Goal: Task Accomplishment & Management: Complete application form

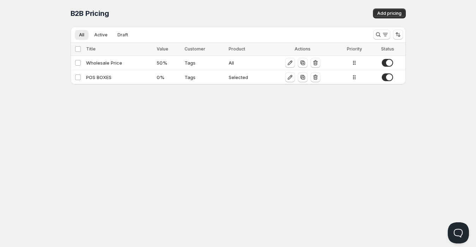
scroll to position [0, 0]
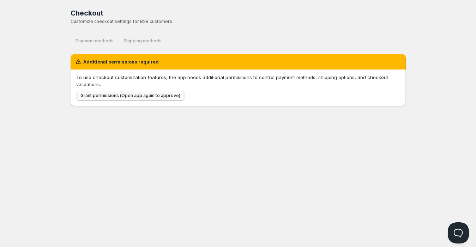
click at [131, 95] on span "Grant permissions (Open app again to approve)" at bounding box center [130, 96] width 100 height 6
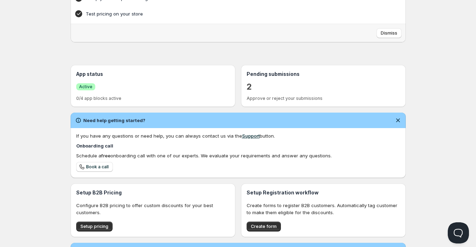
scroll to position [104, 0]
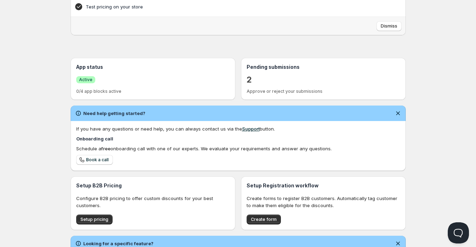
click at [248, 79] on p "2" at bounding box center [249, 79] width 5 height 11
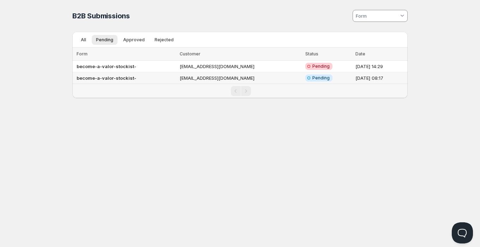
click at [195, 76] on td "debfw@me.com" at bounding box center [240, 78] width 126 height 12
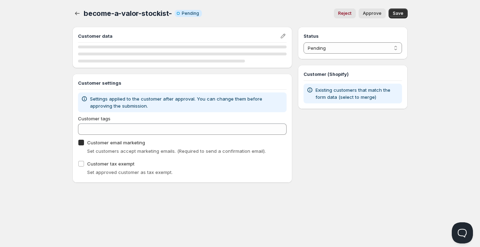
checkbox input "true"
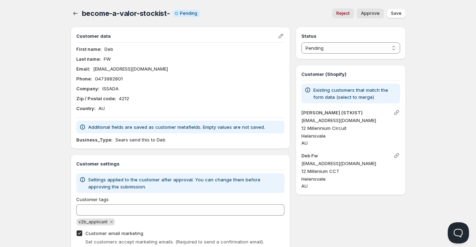
click at [370, 12] on span "Approve" at bounding box center [370, 14] width 19 height 6
select select "0"
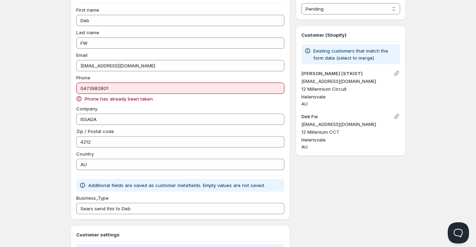
scroll to position [52, 0]
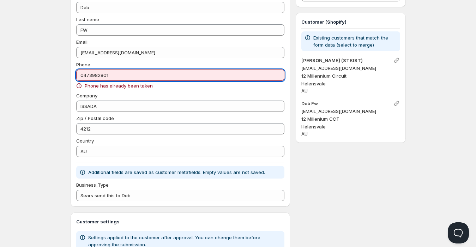
click at [130, 75] on input "0473982801" at bounding box center [180, 74] width 208 height 11
drag, startPoint x: 130, startPoint y: 75, endPoint x: 91, endPoint y: 79, distance: 39.0
click at [88, 81] on div "Phone 0473982801 Phone has already been taken" at bounding box center [180, 75] width 208 height 28
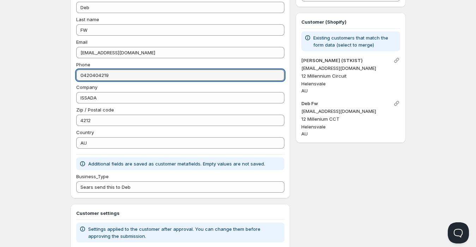
type input "0420404219"
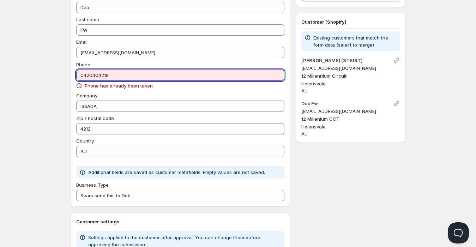
click at [223, 77] on input "0420404219" at bounding box center [180, 74] width 208 height 11
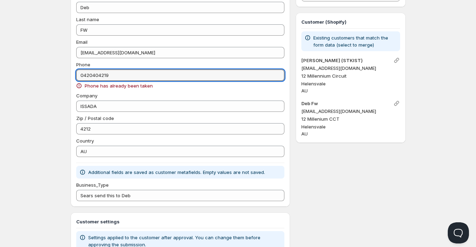
drag, startPoint x: 223, startPoint y: 77, endPoint x: 35, endPoint y: 93, distance: 188.4
click at [35, 93] on div "Home Pricing Price lists Checkout Forms Submissions Settings Features Plans bec…" at bounding box center [238, 148] width 476 height 401
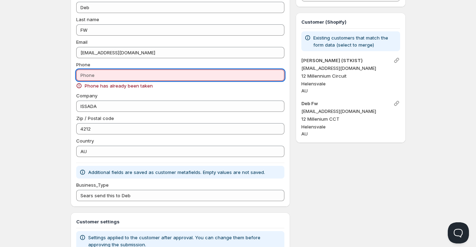
click at [110, 76] on input "Phone" at bounding box center [180, 74] width 208 height 11
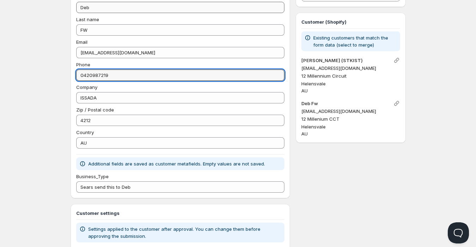
type input "0420987219"
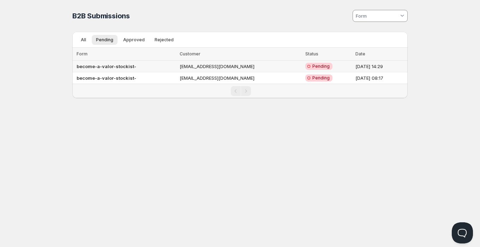
click at [189, 64] on td "shopposflex@gmail.com" at bounding box center [240, 67] width 126 height 12
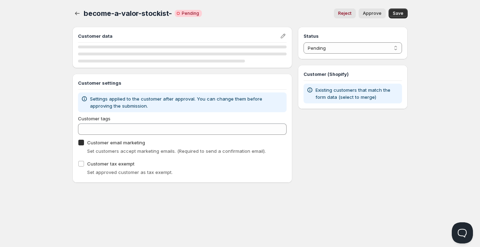
checkbox input "true"
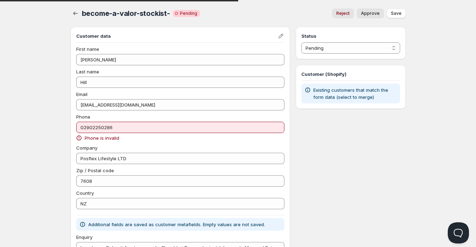
type input "Dear Valor Organics Australia team,My name is Joseph Hill, co-founder of Posfle…"
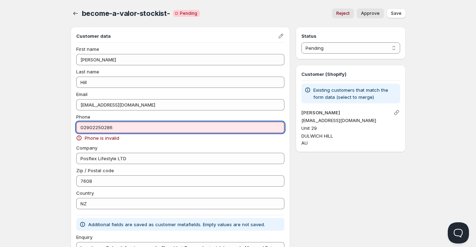
click at [81, 127] on input "02902250286" at bounding box center [180, 127] width 208 height 11
click at [80, 127] on input "02902250286" at bounding box center [180, 127] width 208 height 11
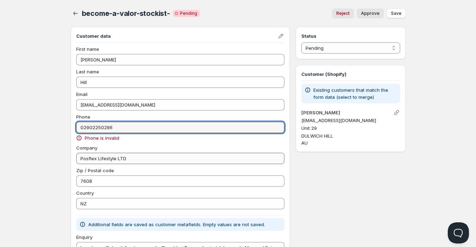
type input "+2902250286"
type input "Dear Valor Organics Australia team,My name is Joseph Hill, co-founder of Posfle…"
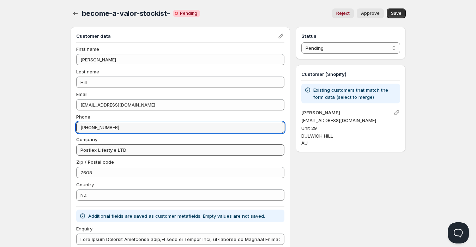
type input "+62902250286"
type input "Dear Valor Organics Australia team,My name is Joseph Hill, co-founder of Posfle…"
type input "+612902250286"
type input "Dear Valor Organics Australia team,My name is Joseph Hill, co-founder of Posfle…"
type input "+612902250286"
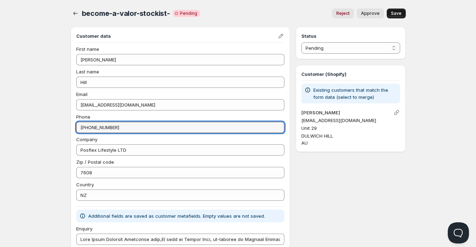
click at [393, 11] on span "Save" at bounding box center [396, 14] width 11 height 6
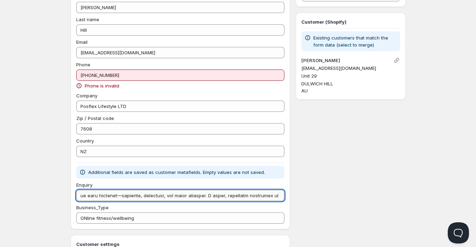
scroll to position [0, 1623]
drag, startPoint x: 186, startPoint y: 199, endPoint x: 281, endPoint y: 200, distance: 94.9
click at [281, 200] on input "Enquiry" at bounding box center [180, 195] width 208 height 11
type input "Dear Valor Organics Australia team,My name is Joseph Hill, co-founder of Posfle…"
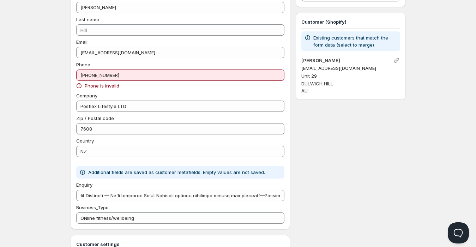
scroll to position [0, 0]
click at [332, 180] on div "Status Pending Approved Rejected Ignored Spam Pending Customer (Shopify) Existi…" at bounding box center [351, 164] width 110 height 379
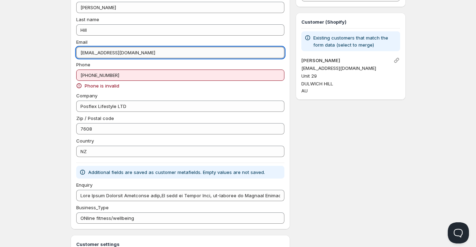
drag, startPoint x: 146, startPoint y: 55, endPoint x: 81, endPoint y: 49, distance: 65.9
click at [81, 49] on input "shopposflex@gmail.com" at bounding box center [180, 52] width 208 height 11
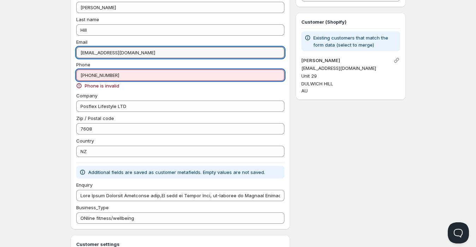
click at [86, 75] on input "+612902250286" at bounding box center [180, 74] width 208 height 11
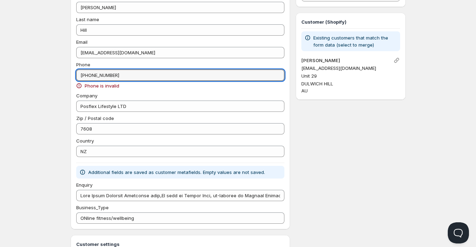
type input "+62902250286"
type input "Dear Valor Organics Australia team,My name is Joseph Hill, co-founder of Posfle…"
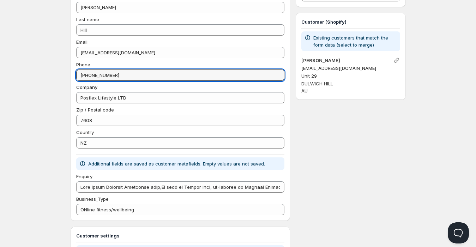
type input "+642902250286"
type input "Dear Valor Organics Australia team,My name is Joseph Hill, co-founder of Posfle…"
type input "+642902250286"
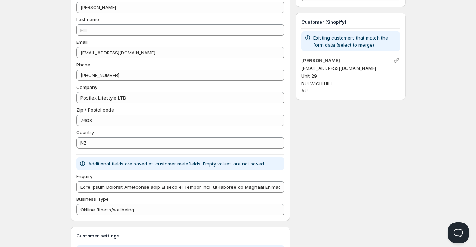
type input "Dear Valor Organics Australia team,My name is Joseph Hill, co-founder of Posfle…"
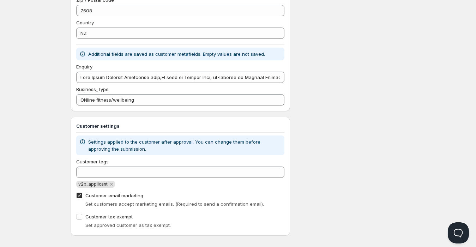
scroll to position [176, 0]
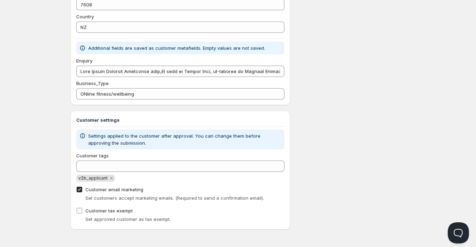
click at [78, 210] on input "Customer tax exempt" at bounding box center [80, 211] width 6 height 6
checkbox input "true"
type input "Dear Valor Organics Australia team,My name is Joseph Hill, co-founder of Posfle…"
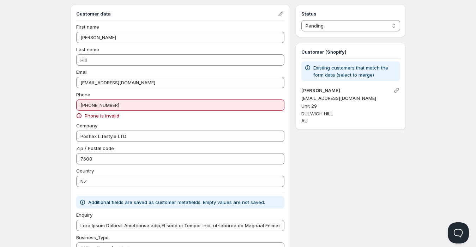
scroll to position [20, 0]
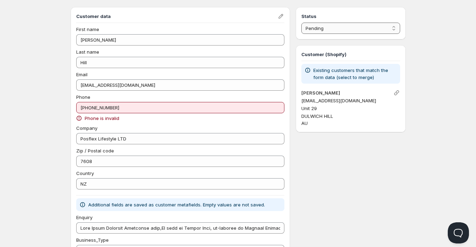
click at [390, 27] on select "Pending Approved Rejected Ignored Spam" at bounding box center [350, 28] width 98 height 11
select select "1"
click at [301, 23] on select "Pending Approved Rejected Ignored Spam" at bounding box center [350, 28] width 98 height 11
type input "Dear Valor Organics Australia team,My name is Joseph Hill, co-founder of Posfle…"
select select "0"
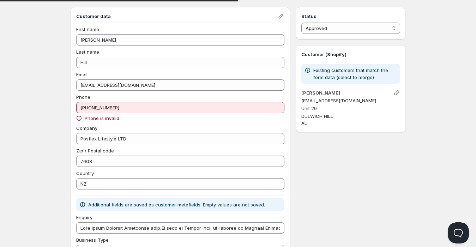
type input "Dear Valor Organics Australia team,My name is Joseph Hill, co-founder of Posfle…"
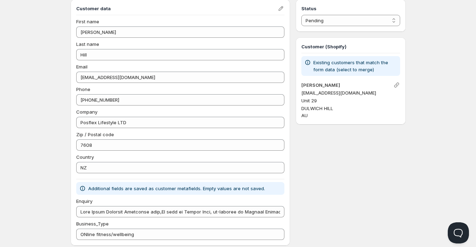
scroll to position [0, 0]
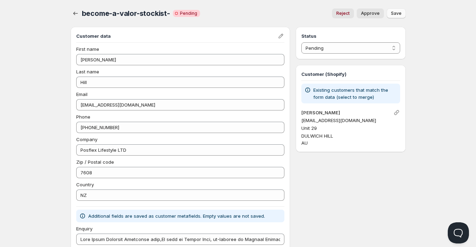
click at [345, 92] on p "Existing customers that match the form data (select to merge)" at bounding box center [355, 93] width 84 height 14
click at [368, 13] on span "Approve" at bounding box center [370, 14] width 19 height 6
select select "1"
type input "Dear Valor Organics Australia team,My name is Joseph Hill, co-founder of Posfle…"
select select "0"
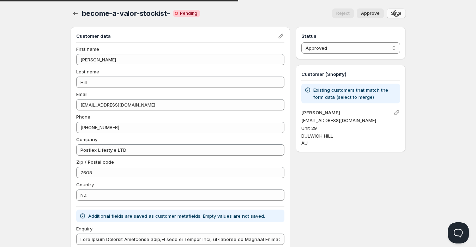
type input "Dear Valor Organics Australia team,My name is Joseph Hill, co-founder of Posfle…"
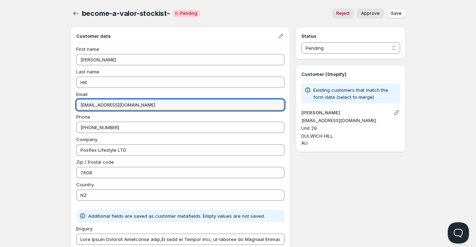
drag, startPoint x: 155, startPoint y: 105, endPoint x: 71, endPoint y: 109, distance: 84.4
click at [71, 109] on div "Customer data First name Joseph Last name Hill Email shopposflex@gmail.com Phon…" at bounding box center [181, 150] width 220 height 246
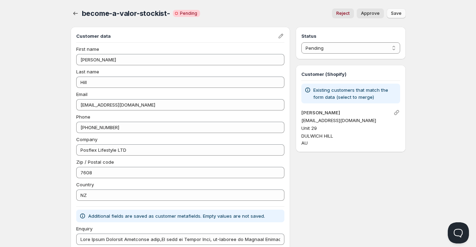
click at [182, 12] on span "Pending" at bounding box center [188, 14] width 17 height 6
click at [278, 34] on icon "Edit" at bounding box center [280, 35] width 7 height 7
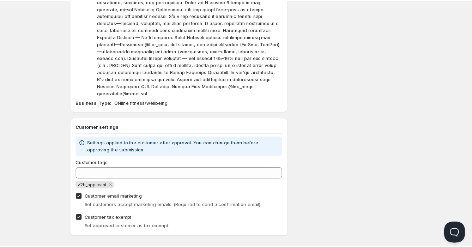
scroll to position [76, 0]
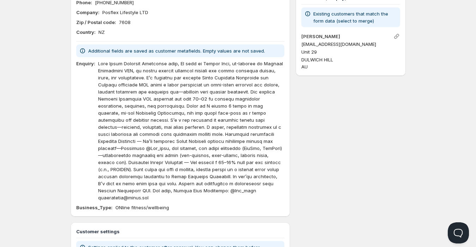
click at [343, 150] on div "Status Pending Approved Rejected Ignored Spam Pending Customer (Shopify) Existi…" at bounding box center [351, 146] width 110 height 391
